Goal: Information Seeking & Learning: Learn about a topic

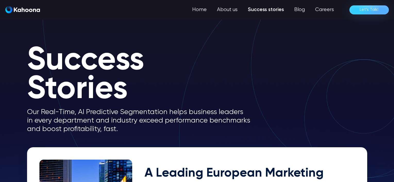
click at [279, 9] on link "Success stories" at bounding box center [266, 10] width 46 height 10
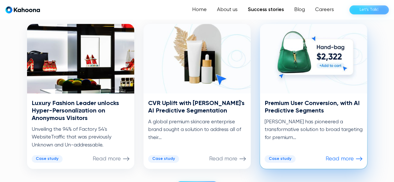
scroll to position [260, 0]
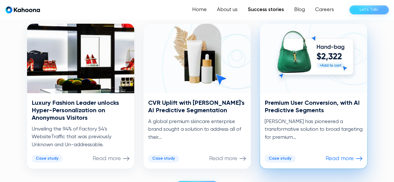
click at [312, 65] on img at bounding box center [313, 59] width 107 height 70
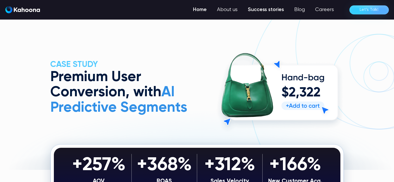
scroll to position [0, 0]
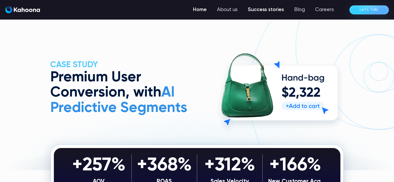
click at [197, 10] on link "Home" at bounding box center [200, 10] width 24 height 10
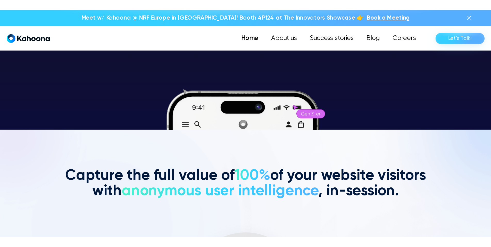
scroll to position [87, 0]
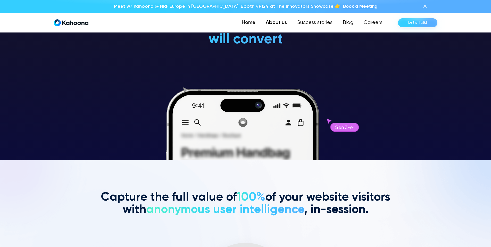
click at [268, 23] on link "About us" at bounding box center [276, 23] width 31 height 10
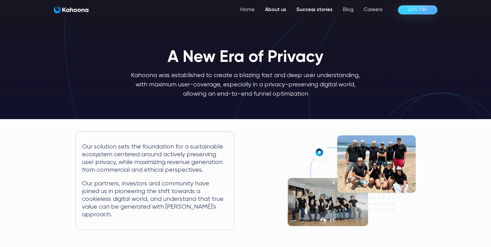
click at [315, 12] on link "Success stories" at bounding box center [314, 10] width 46 height 10
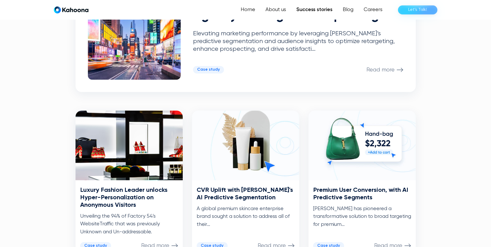
scroll to position [173, 0]
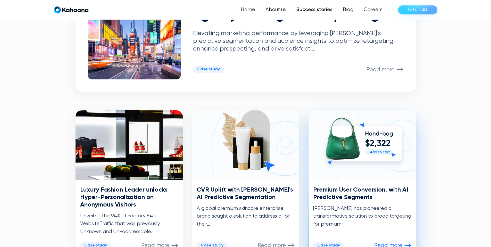
click at [352, 148] on img at bounding box center [362, 145] width 107 height 70
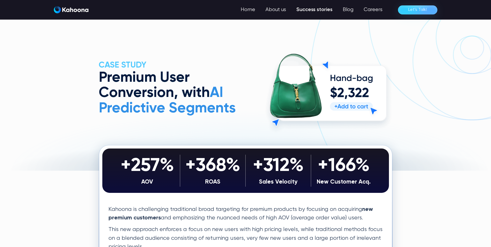
click at [77, 11] on img "home" at bounding box center [71, 9] width 35 height 7
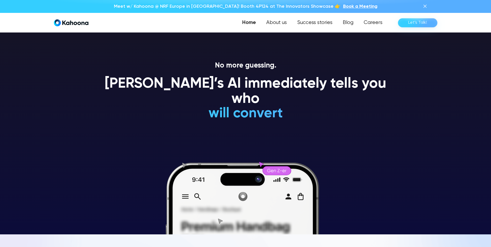
scroll to position [12, 0]
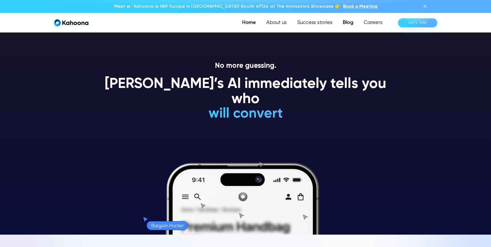
click at [350, 24] on link "Blog" at bounding box center [348, 23] width 21 height 10
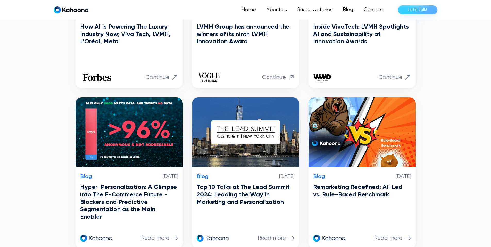
scroll to position [210, 0]
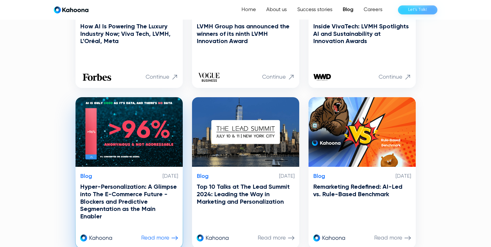
click at [151, 125] on img at bounding box center [129, 132] width 107 height 70
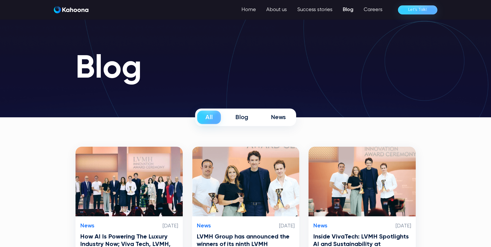
scroll to position [0, 0]
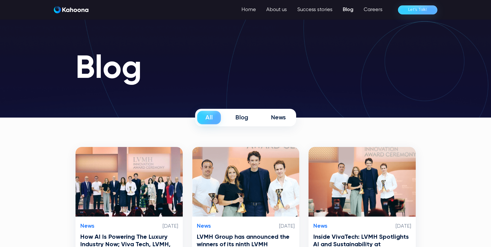
click at [72, 10] on img "home" at bounding box center [71, 9] width 35 height 7
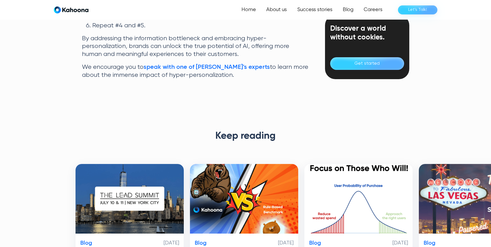
scroll to position [1275, 0]
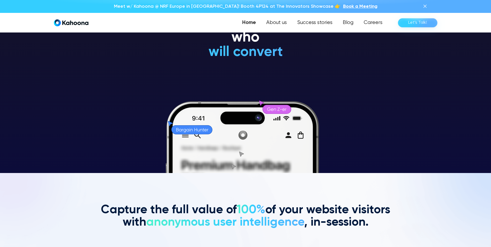
scroll to position [74, 0]
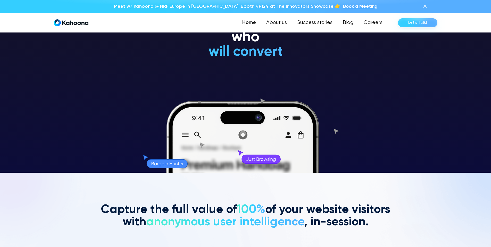
click at [104, 72] on div "No more guessing. Kahoona’s AI immediately tells you who will convert will NEVE…" at bounding box center [246, 86] width 294 height 173
click at [72, 23] on img "home" at bounding box center [71, 22] width 35 height 7
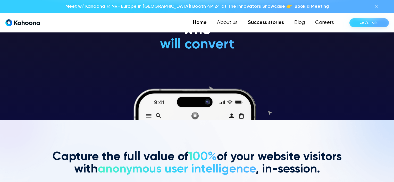
scroll to position [62, 0]
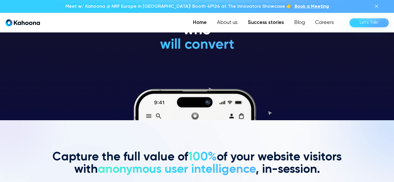
click at [267, 25] on link "Success stories" at bounding box center [266, 23] width 46 height 10
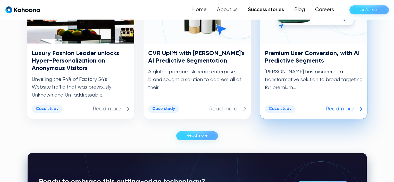
scroll to position [309, 0]
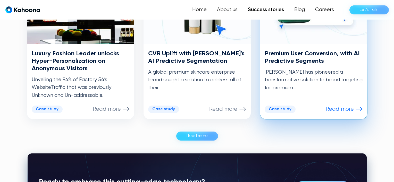
click at [297, 63] on h3 "Premium User Conversion, with AI Predictive Segments" at bounding box center [314, 57] width 98 height 15
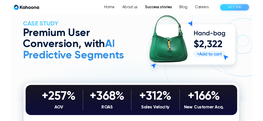
scroll to position [33, 0]
